Goal: Task Accomplishment & Management: Manage account settings

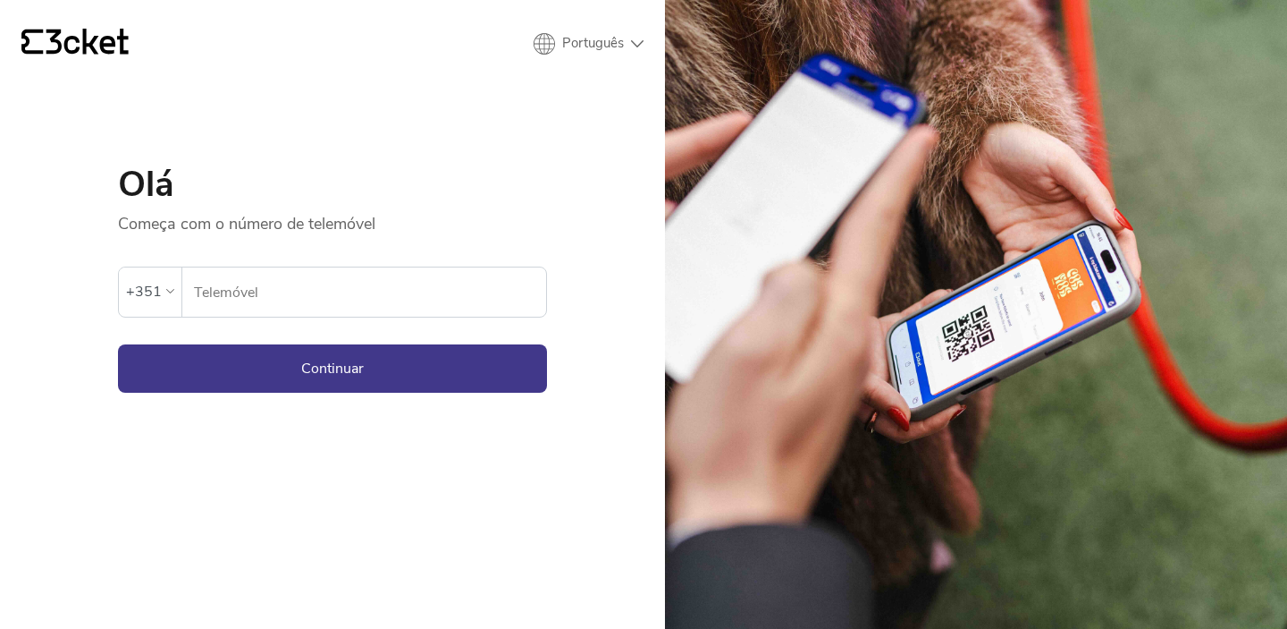
click at [270, 279] on input "Telemóvel" at bounding box center [369, 291] width 353 height 49
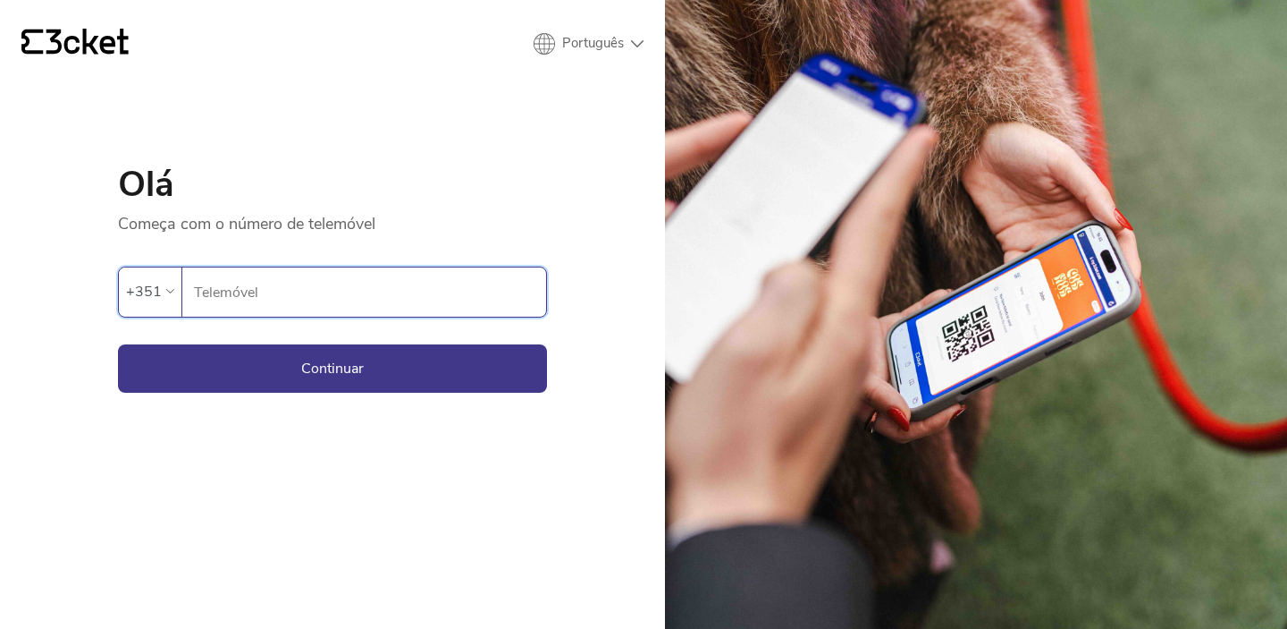
click at [372, 286] on input "Telemóvel" at bounding box center [369, 291] width 353 height 49
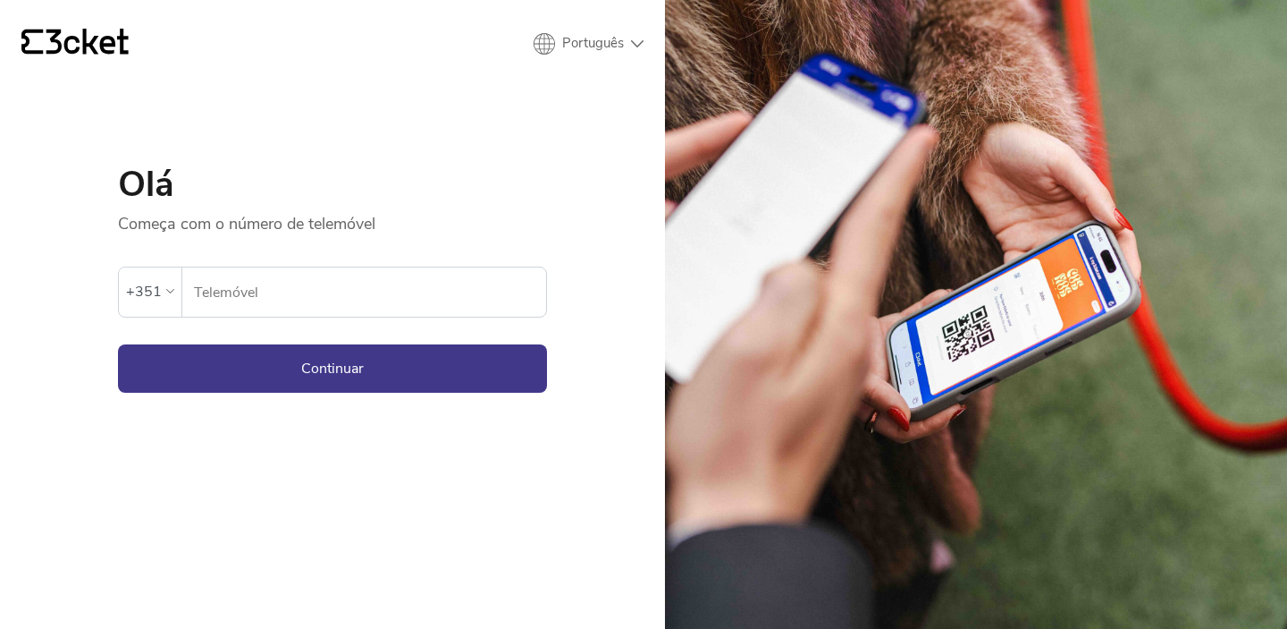
type input "914151279"
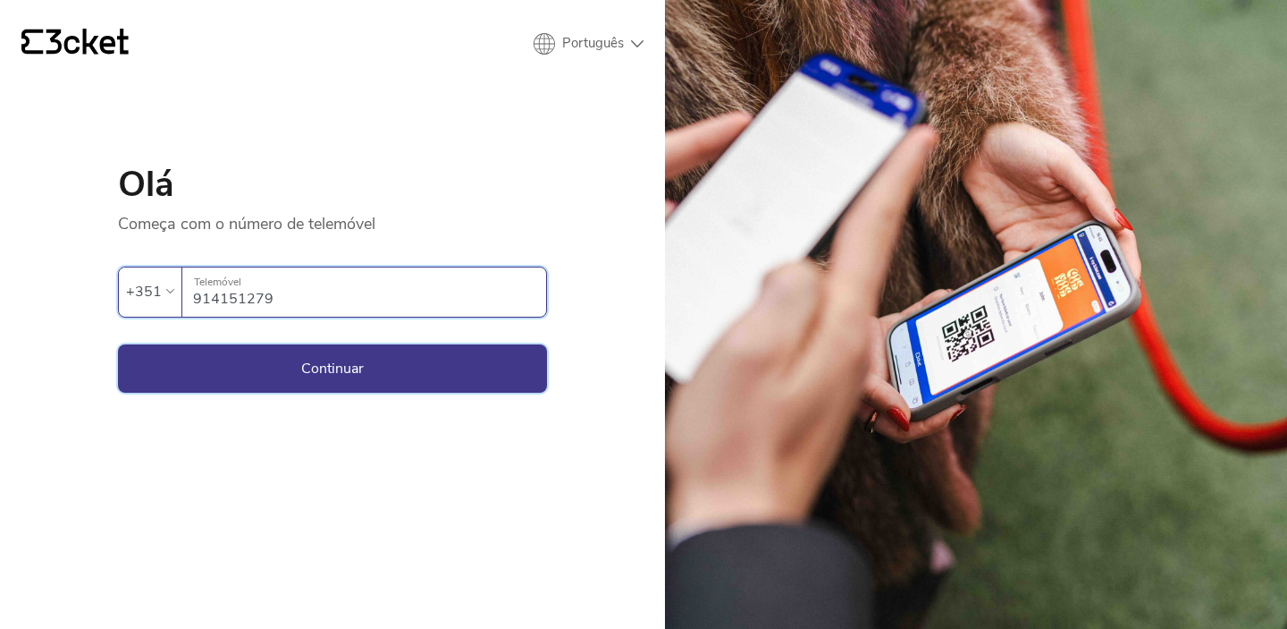
click at [441, 369] on button "Continuar" at bounding box center [332, 368] width 429 height 48
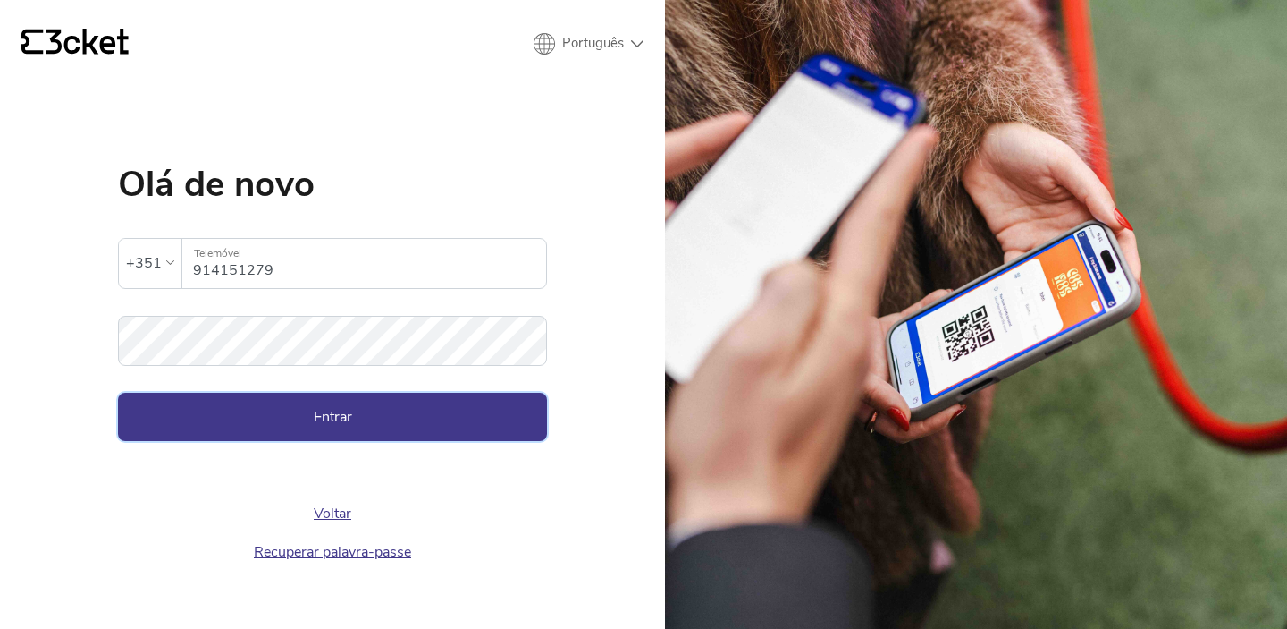
click at [279, 424] on button "Entrar" at bounding box center [332, 416] width 429 height 48
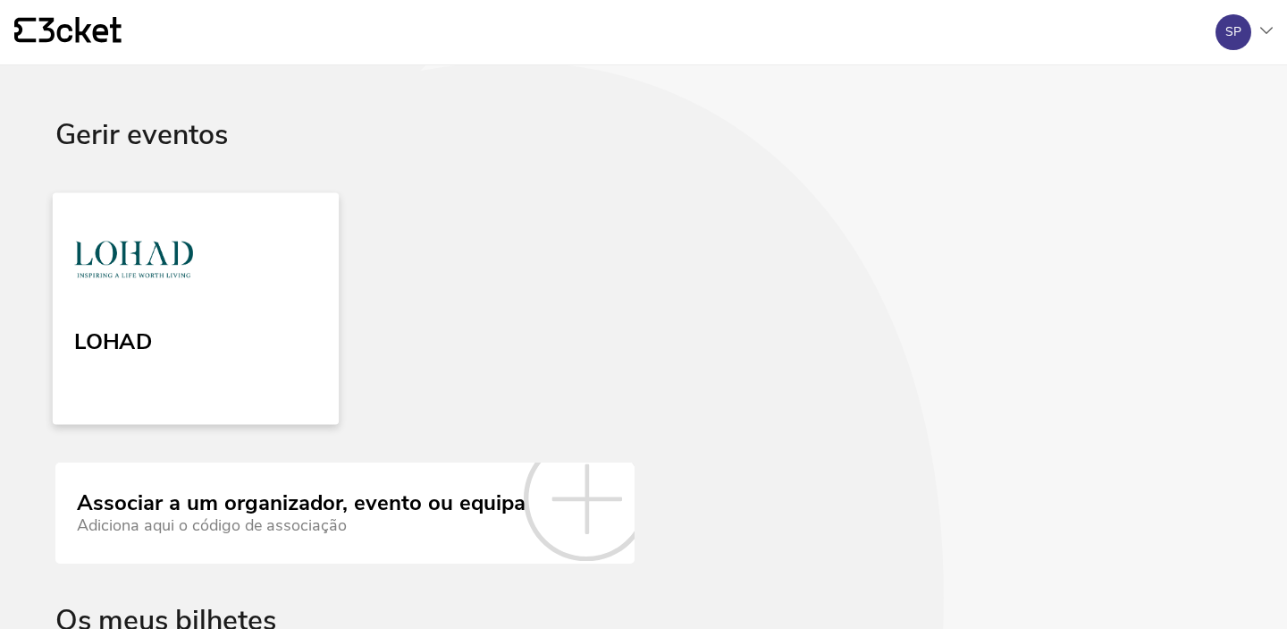
click at [123, 251] on img at bounding box center [133, 263] width 119 height 82
